Goal: Communication & Community: Ask a question

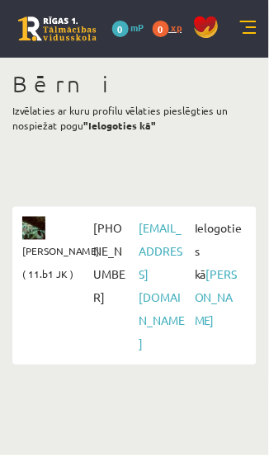
click at [170, 29] on link "0 xp" at bounding box center [172, 27] width 38 height 13
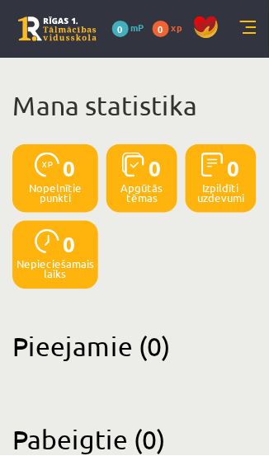
click at [52, 181] on div "0" at bounding box center [56, 163] width 42 height 39
click at [251, 27] on link at bounding box center [248, 29] width 17 height 17
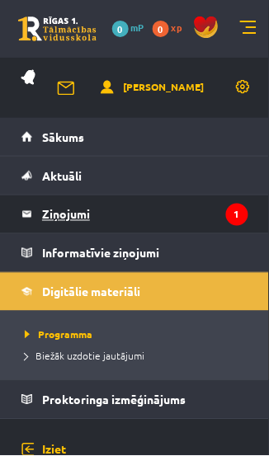
click at [149, 215] on legend "Ziņojumi 1" at bounding box center [145, 215] width 206 height 38
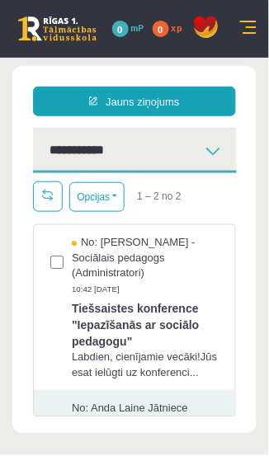
scroll to position [84, 0]
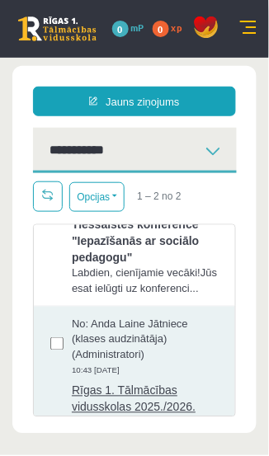
click at [197, 456] on span "Labdien! Mīļi aicinām uz Rīgas 1. Tālmācības vidusskolas ..." at bounding box center [145, 463] width 147 height 31
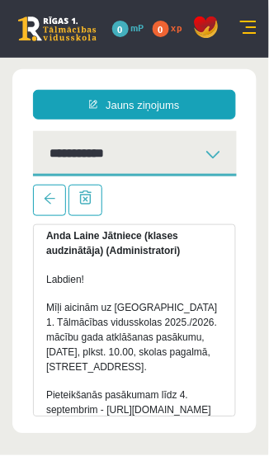
scroll to position [0, 0]
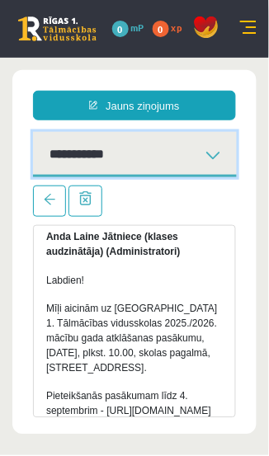
click at [225, 154] on select "**********" at bounding box center [135, 153] width 204 height 45
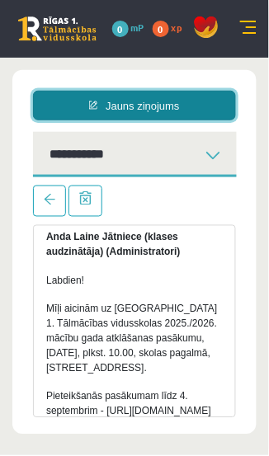
click at [159, 106] on link "Jauns ziņojums" at bounding box center [134, 105] width 203 height 30
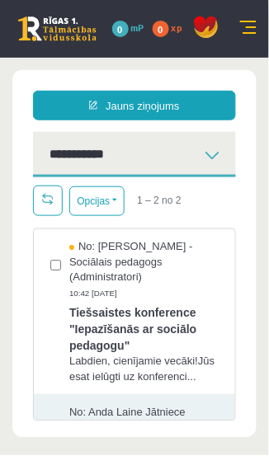
scroll to position [4, 0]
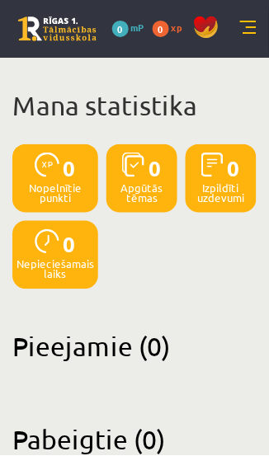
click at [251, 28] on link at bounding box center [248, 29] width 17 height 17
